Goal: Task Accomplishment & Management: Manage account settings

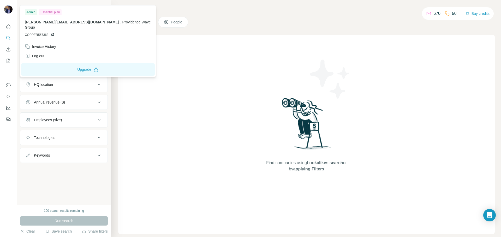
click at [8, 8] on img at bounding box center [8, 9] width 8 height 8
click at [33, 12] on div "Admin" at bounding box center [31, 12] width 12 height 6
click at [41, 44] on div "Invoice History" at bounding box center [40, 46] width 31 height 5
click at [55, 44] on div "Invoice History" at bounding box center [40, 46] width 31 height 5
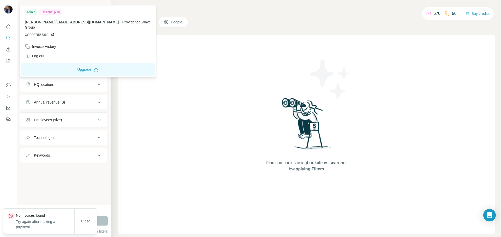
click at [84, 223] on span "Close" at bounding box center [85, 221] width 9 height 5
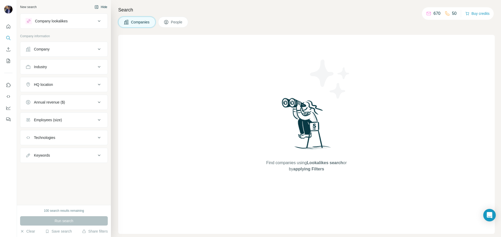
click at [98, 6] on icon "button" at bounding box center [96, 6] width 3 height 3
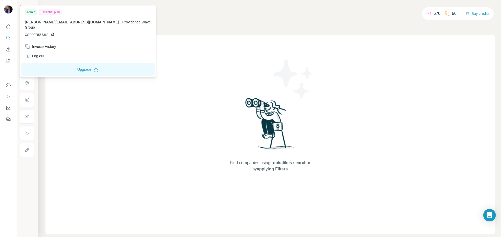
click at [9, 9] on img at bounding box center [8, 9] width 8 height 8
click at [8, 11] on img at bounding box center [8, 9] width 8 height 8
click at [43, 42] on div "Invoice History" at bounding box center [88, 46] width 132 height 9
click at [87, 219] on span "Close" at bounding box center [85, 221] width 9 height 5
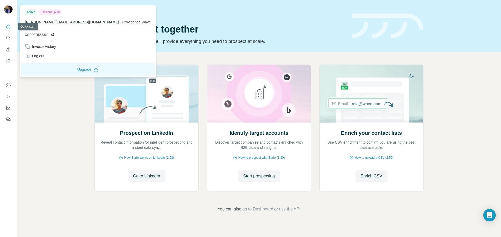
click at [8, 9] on img at bounding box center [8, 9] width 8 height 8
click at [77, 66] on button "Upgrade" at bounding box center [87, 69] width 133 height 13
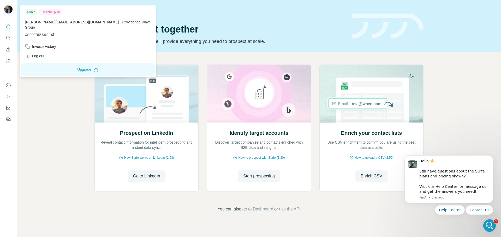
click at [63, 102] on div "Prospect on LinkedIn Reveal contact information for intelligent prospecting and…" at bounding box center [259, 138] width 484 height 173
